Goal: Transaction & Acquisition: Purchase product/service

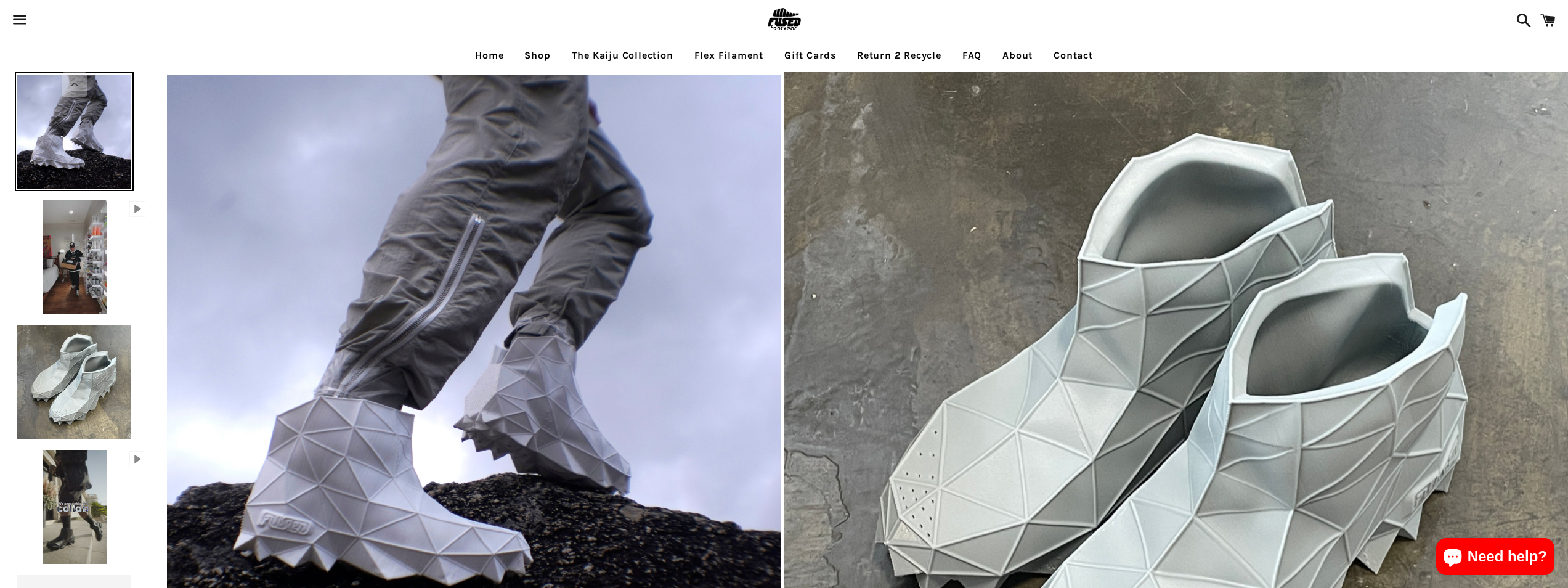
select select "**********"
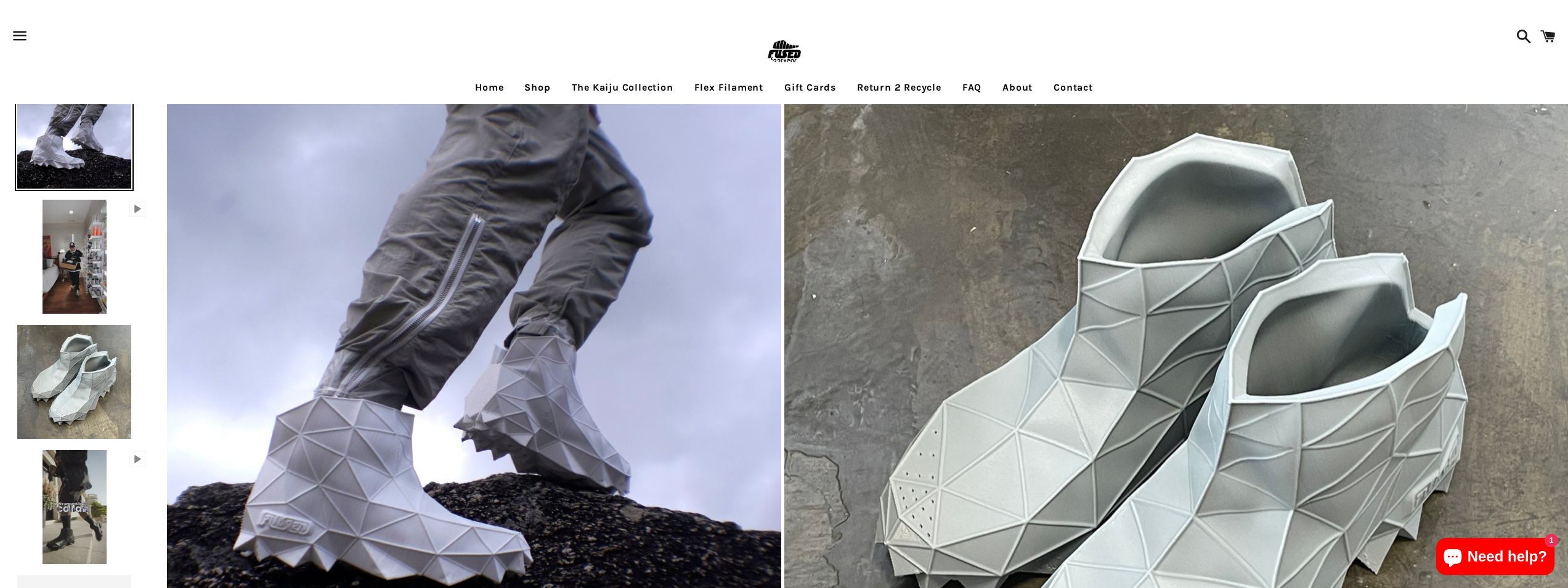
click at [945, 95] on link "Return 2 Recycle" at bounding box center [899, 87] width 103 height 31
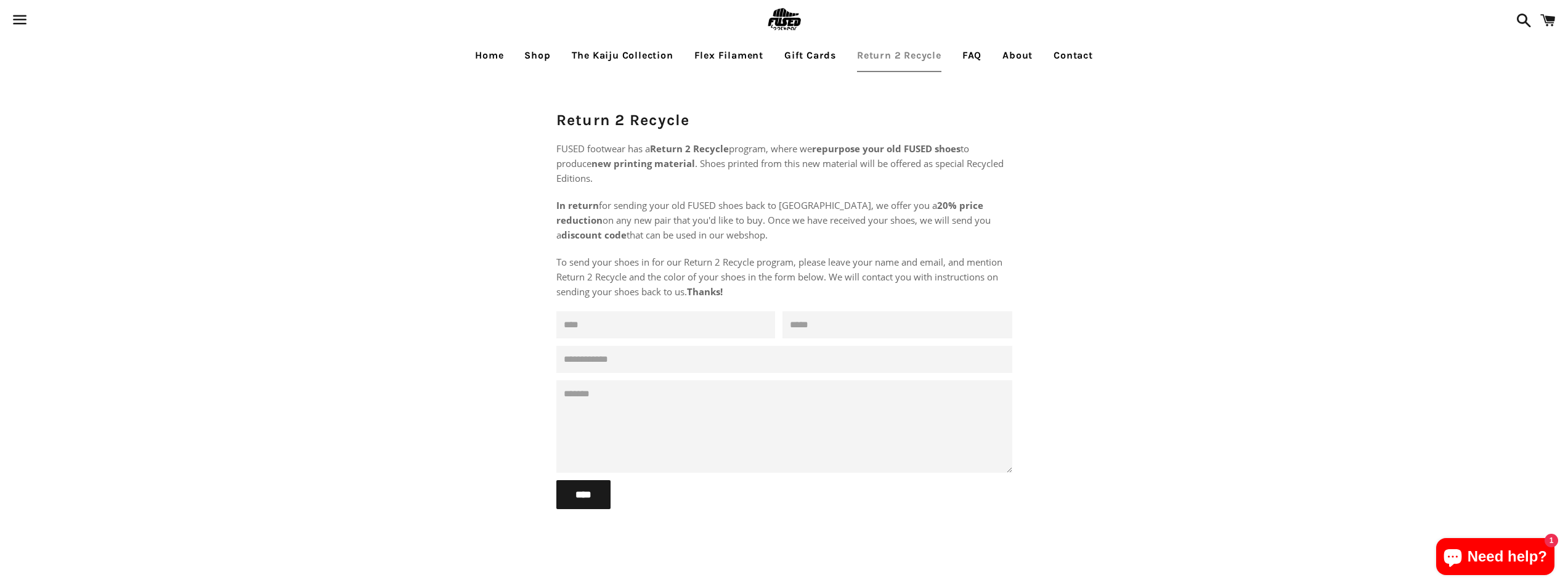
click at [547, 59] on link "Shop" at bounding box center [537, 55] width 45 height 31
